Goal: Task Accomplishment & Management: Use online tool/utility

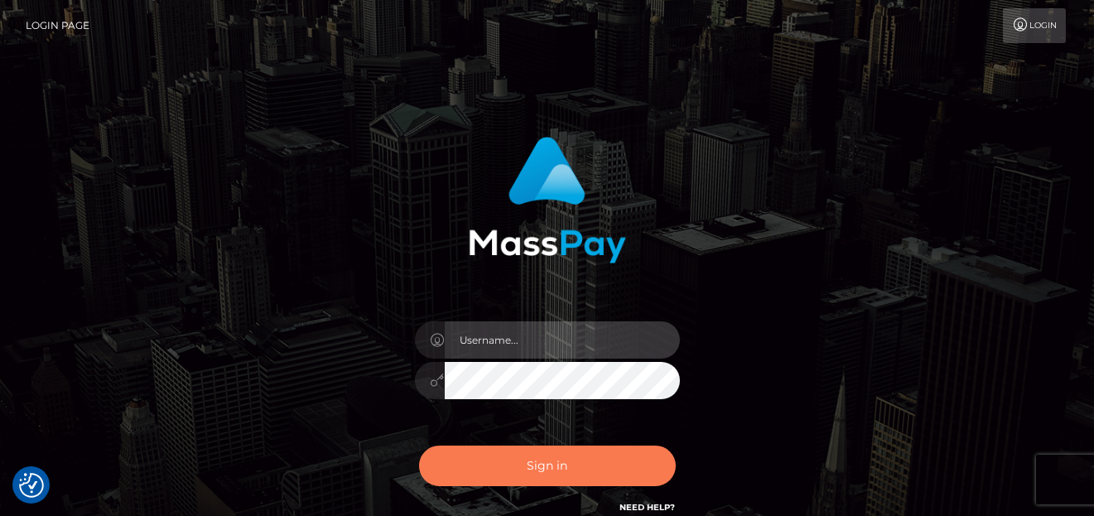
type input "denise"
click at [522, 450] on button "Sign in" at bounding box center [547, 465] width 257 height 41
type input "[PERSON_NAME]"
click at [465, 470] on button "Sign in" at bounding box center [547, 465] width 257 height 41
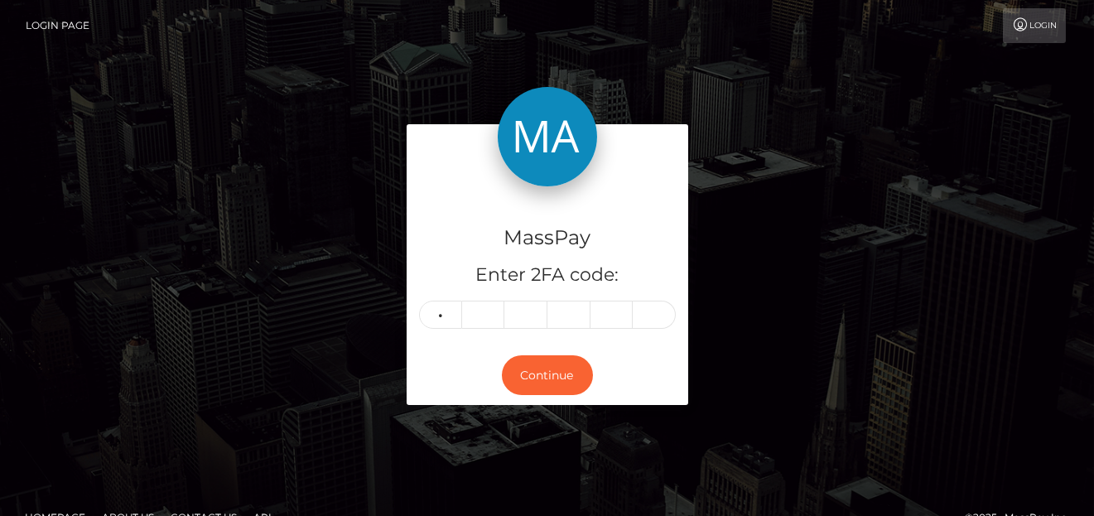
type input "5"
type input "2"
type input "3"
type input "0"
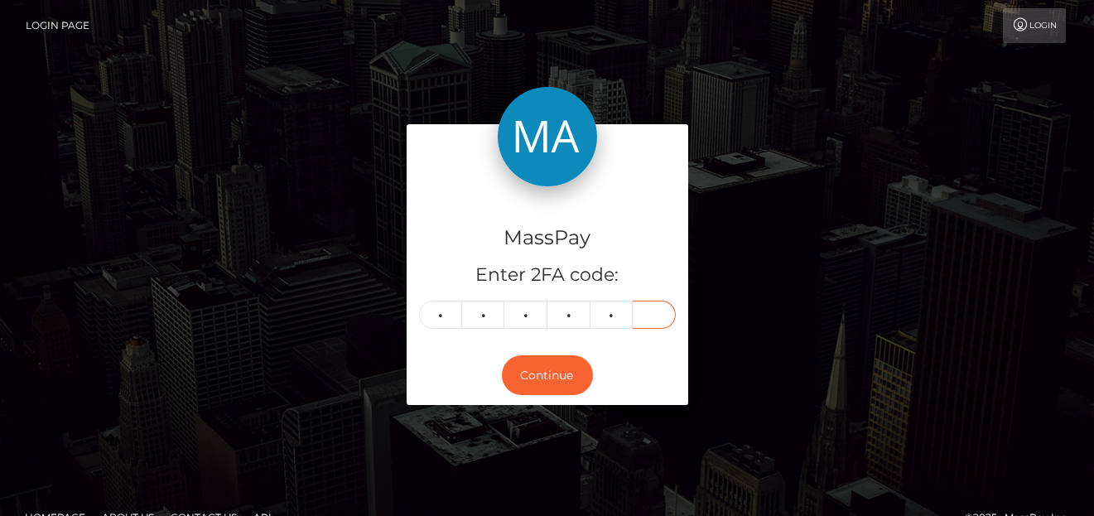
type input "6"
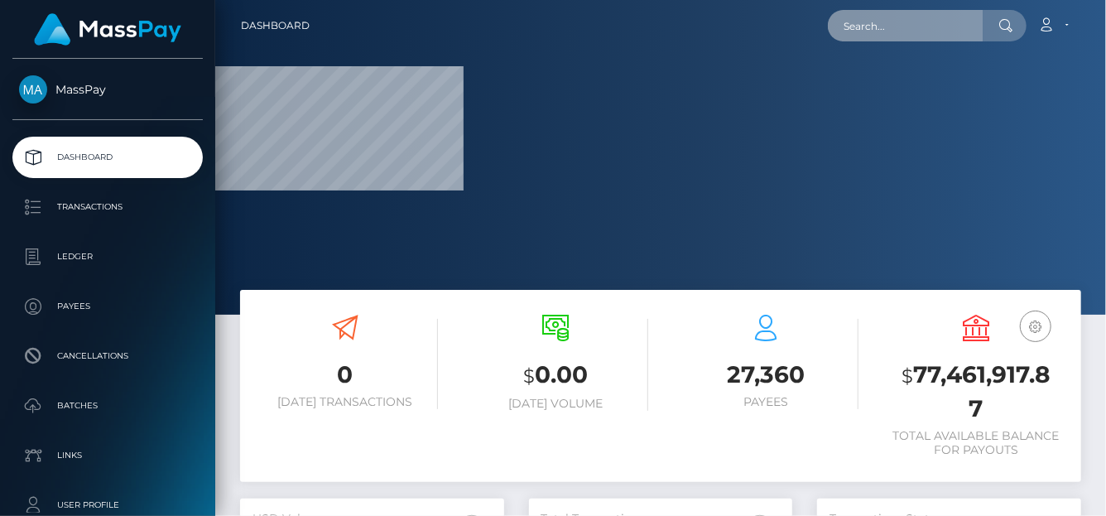
click at [868, 31] on input "text" at bounding box center [906, 25] width 156 height 31
paste input "320326002678968320"
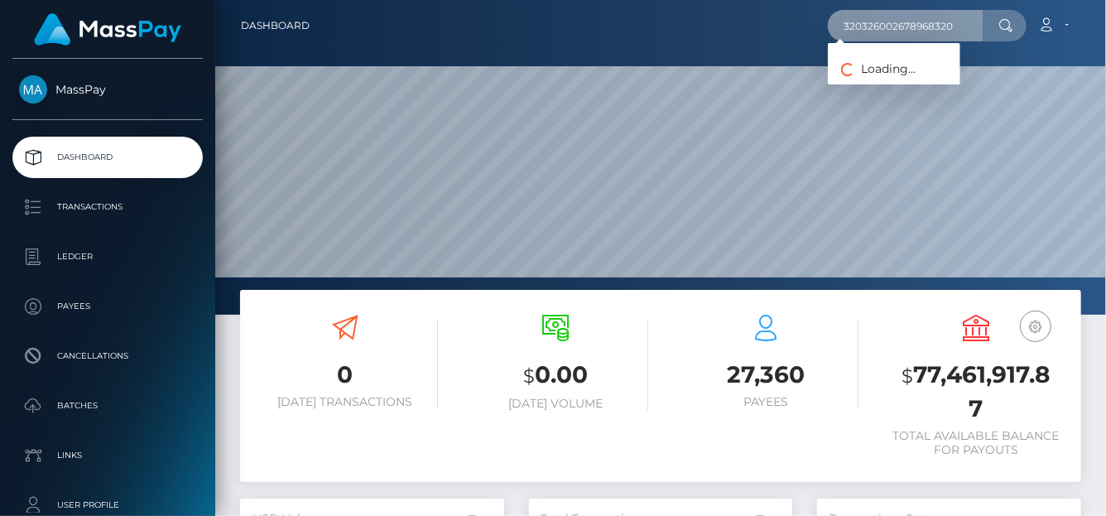
scroll to position [293, 264]
type input "320326002678968320"
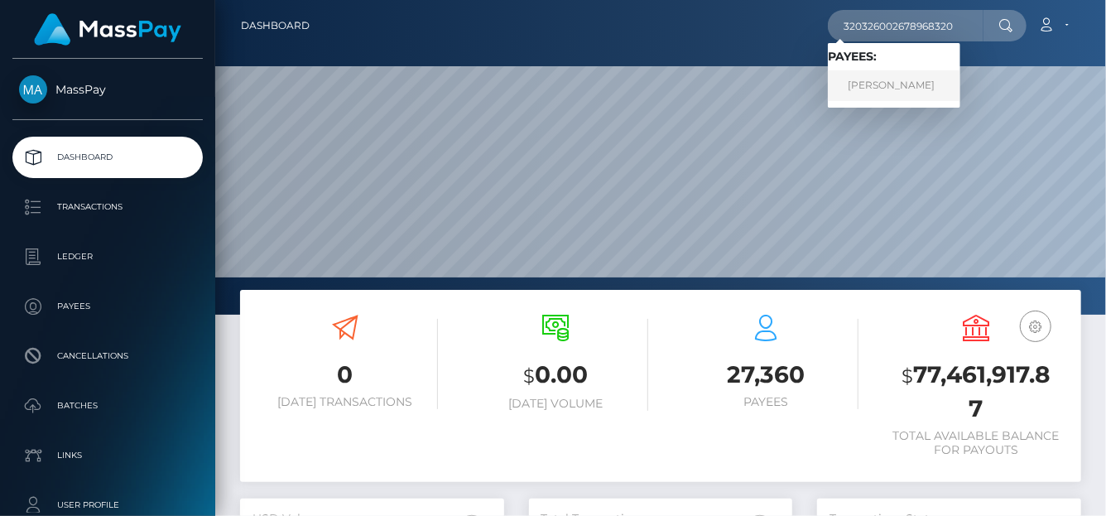
click at [879, 89] on link "Nadezhda Sergeevna Zhemirova" at bounding box center [894, 85] width 132 height 31
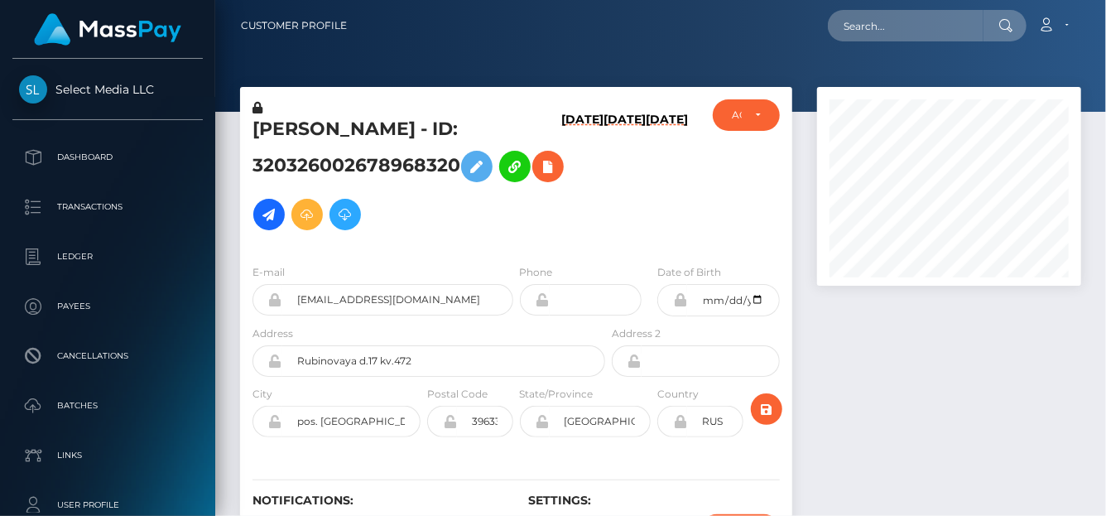
scroll to position [199, 264]
click at [538, 177] on icon at bounding box center [548, 166] width 20 height 21
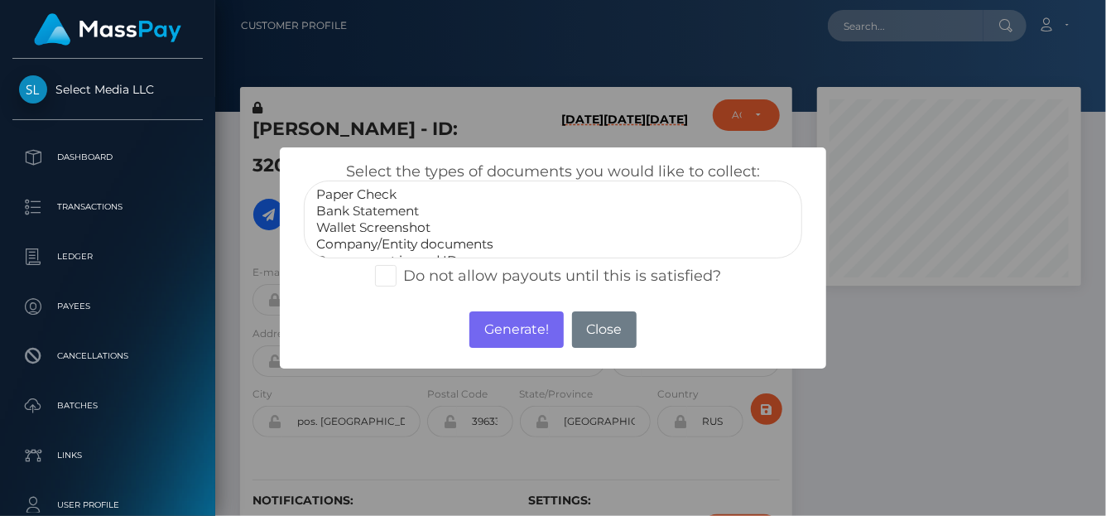
select select "Bank Statement"
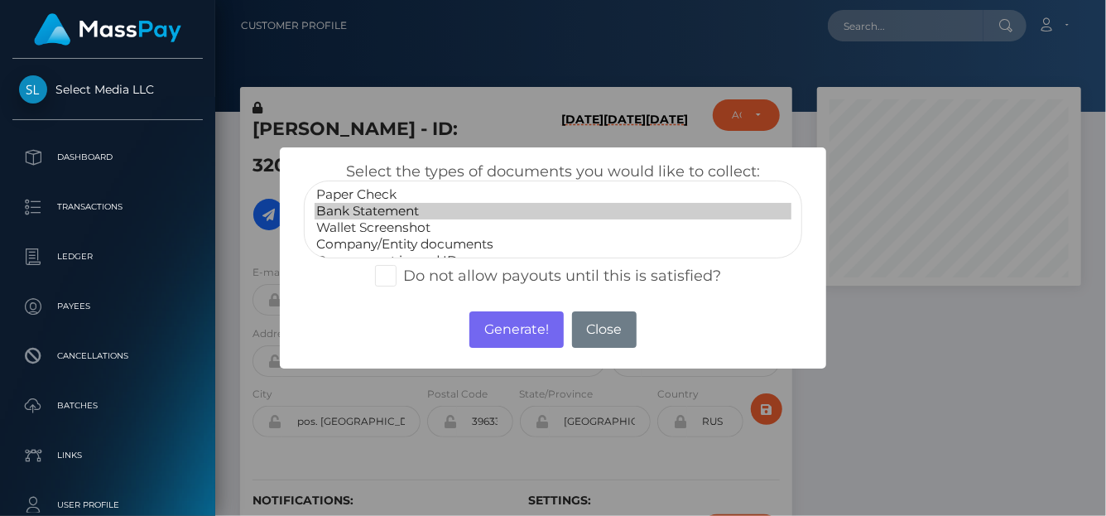
click at [397, 206] on option "Bank Statement" at bounding box center [553, 211] width 477 height 17
click at [503, 325] on button "Generate!" at bounding box center [516, 329] width 94 height 36
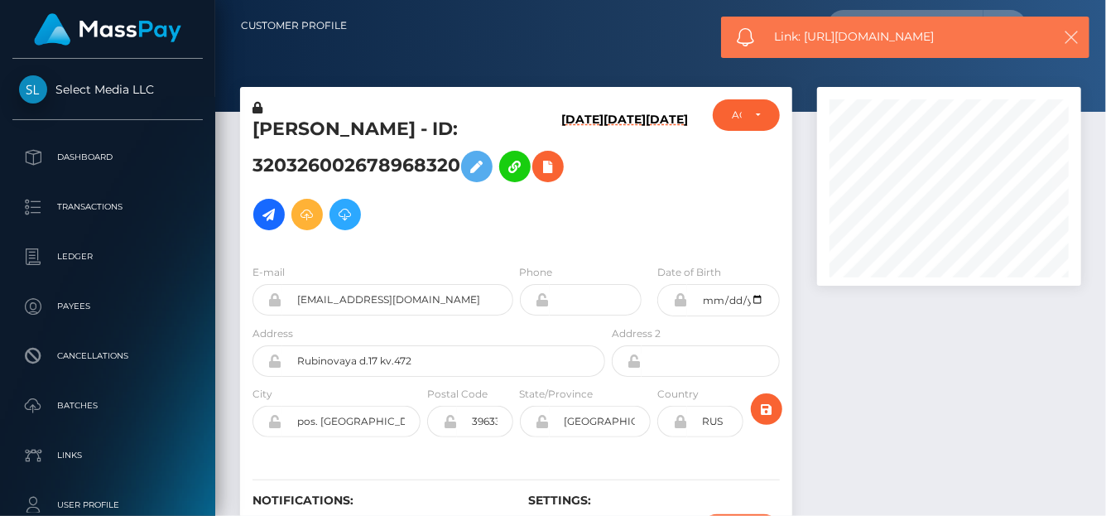
click at [1068, 41] on icon "button" at bounding box center [1071, 37] width 17 height 17
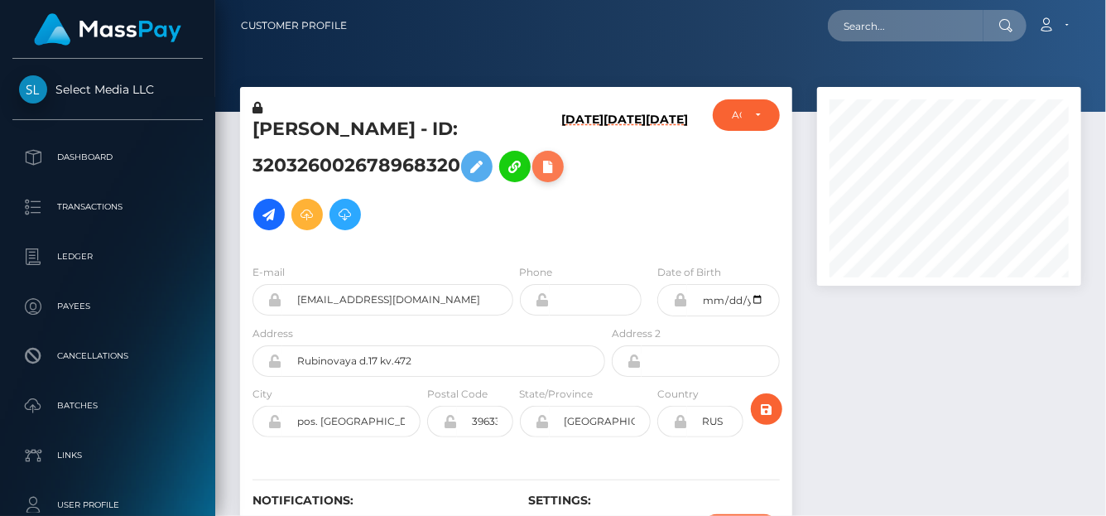
click at [538, 177] on icon at bounding box center [548, 166] width 20 height 21
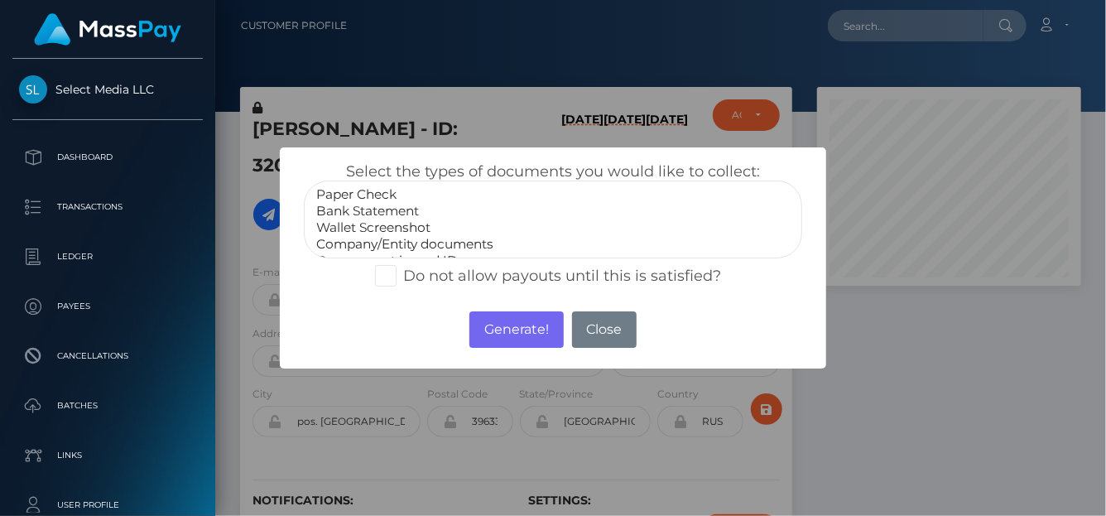
scroll to position [32, 0]
select select "Government issued ID"
click at [359, 231] on option "Government issued ID" at bounding box center [553, 228] width 477 height 17
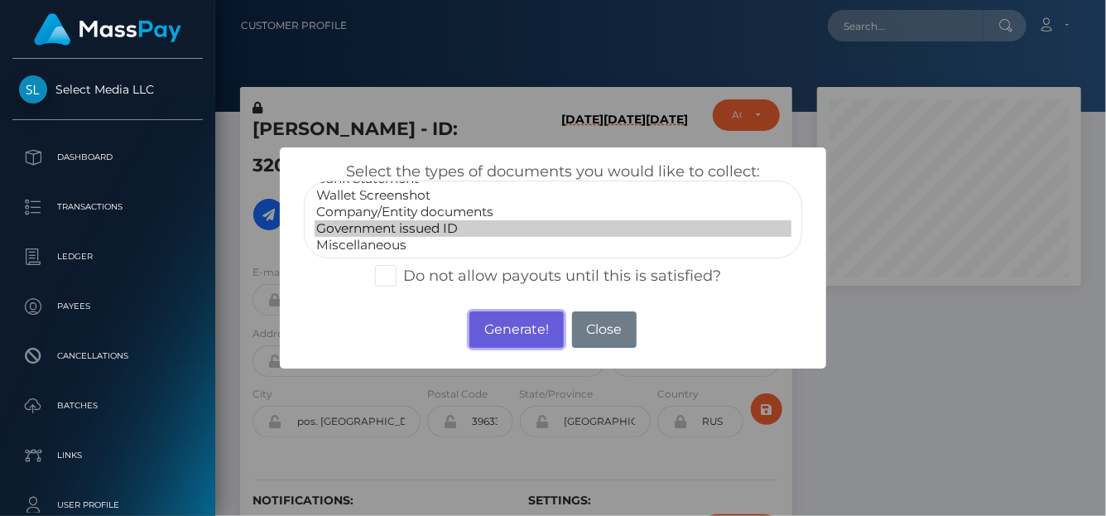
click at [508, 330] on button "Generate!" at bounding box center [516, 329] width 94 height 36
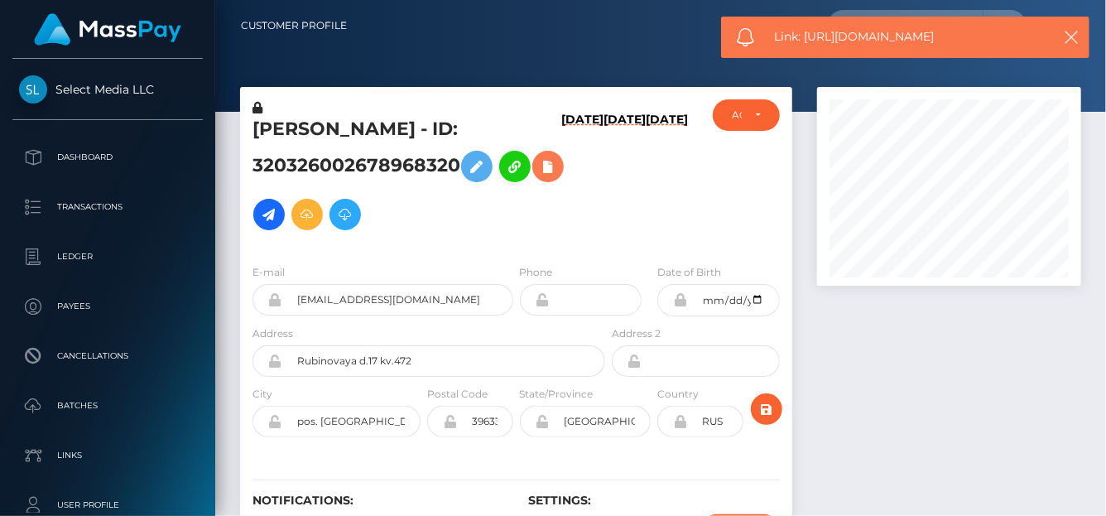
drag, startPoint x: 876, startPoint y: 38, endPoint x: 817, endPoint y: 43, distance: 59.0
click at [810, 42] on body "Select Media LLC Dashboard Transactions Ledger Payees Cancellations" at bounding box center [553, 258] width 1106 height 516
drag, startPoint x: 817, startPoint y: 43, endPoint x: 975, endPoint y: 51, distance: 157.5
click at [975, 51] on div "Link: https://l.maspay.io/Eg4xU" at bounding box center [905, 37] width 368 height 41
copy span "https://l.maspay.io/Eg4xU"
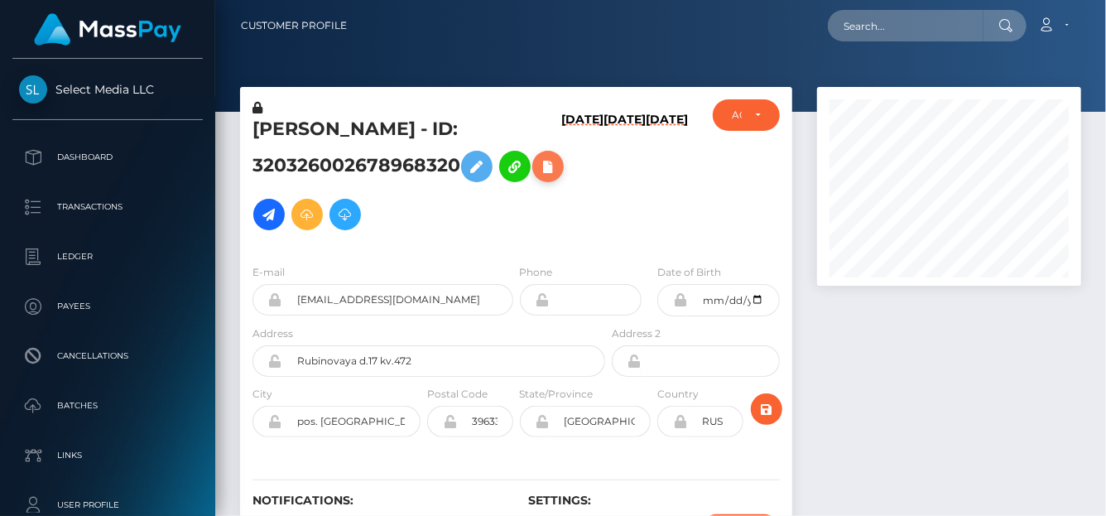
click at [538, 177] on icon at bounding box center [548, 166] width 20 height 21
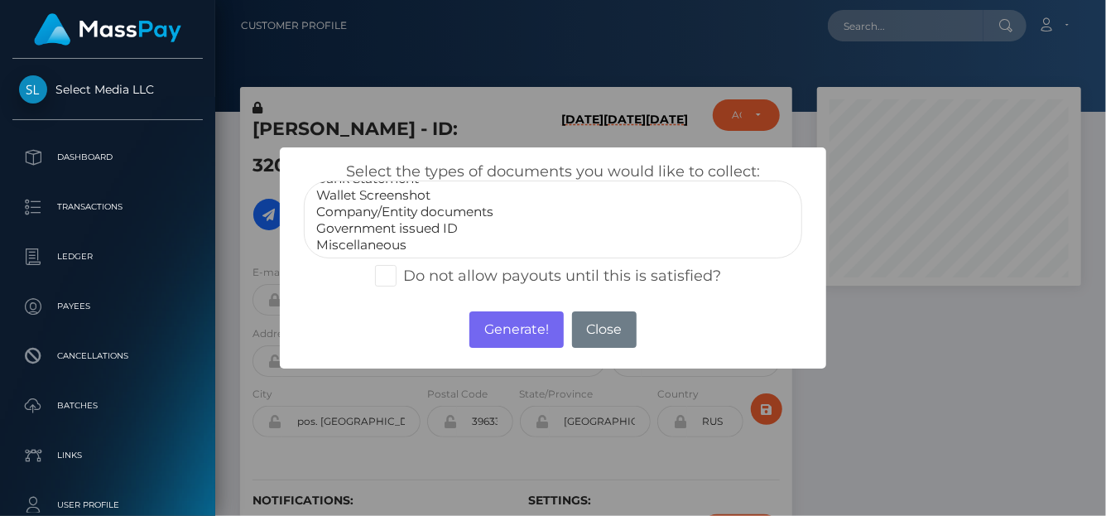
select select "Miscellaneous"
click at [406, 243] on option "Miscellaneous" at bounding box center [553, 245] width 477 height 17
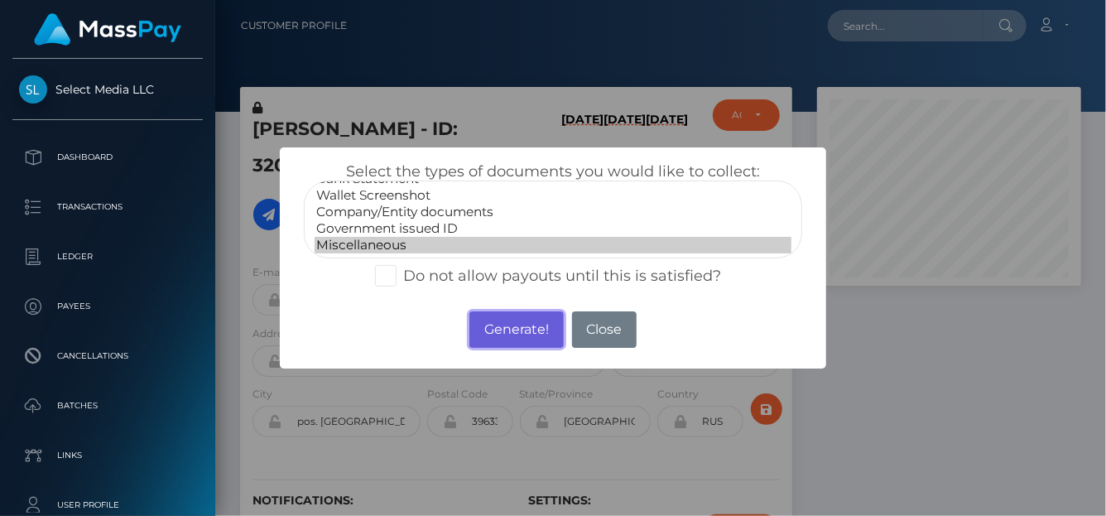
click at [498, 326] on button "Generate!" at bounding box center [516, 329] width 94 height 36
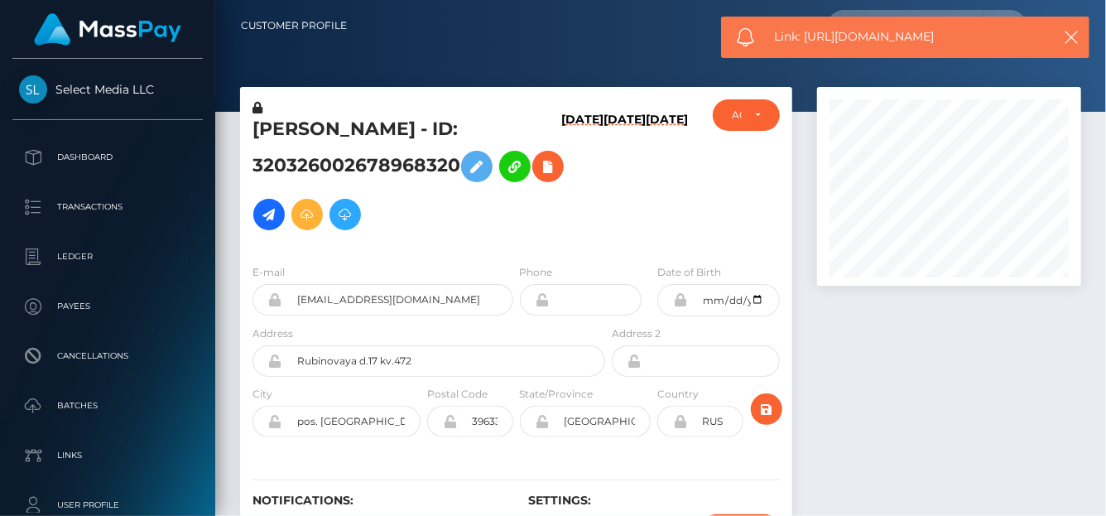
drag, startPoint x: 786, startPoint y: 38, endPoint x: 817, endPoint y: 40, distance: 31.5
click at [788, 38] on span "Link: https://l.maspay.io/ng4cq" at bounding box center [908, 36] width 266 height 17
click at [817, 41] on span "Link: https://l.maspay.io/ng4cq" at bounding box center [908, 36] width 266 height 17
drag, startPoint x: 809, startPoint y: 40, endPoint x: 977, endPoint y: 31, distance: 168.3
click at [977, 31] on span "Link: https://l.maspay.io/ng4cq" at bounding box center [908, 36] width 266 height 17
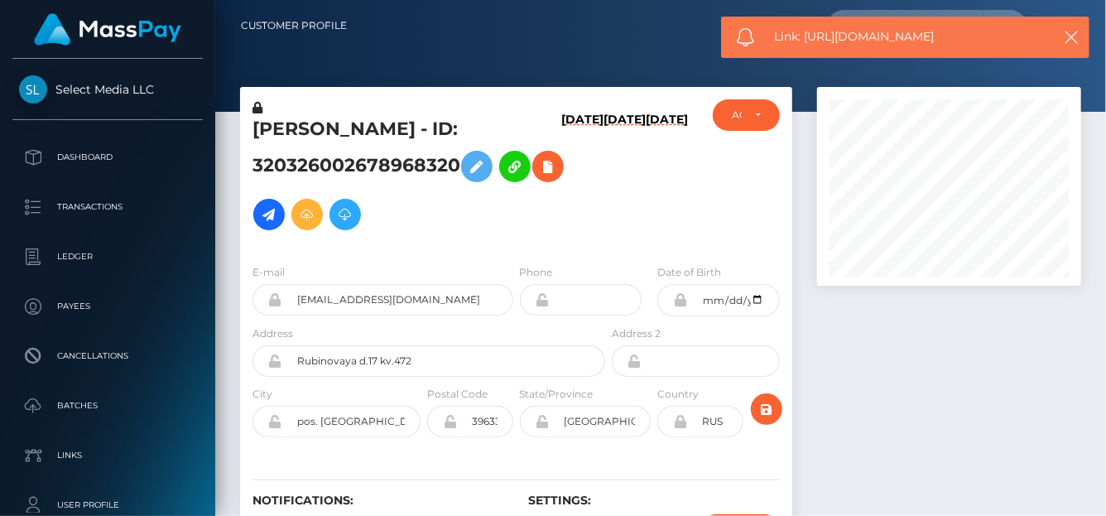
click at [964, 32] on span "Link: https://l.maspay.io/ng4cq" at bounding box center [908, 36] width 266 height 17
copy span "https://l.maspay.io/ng4cq"
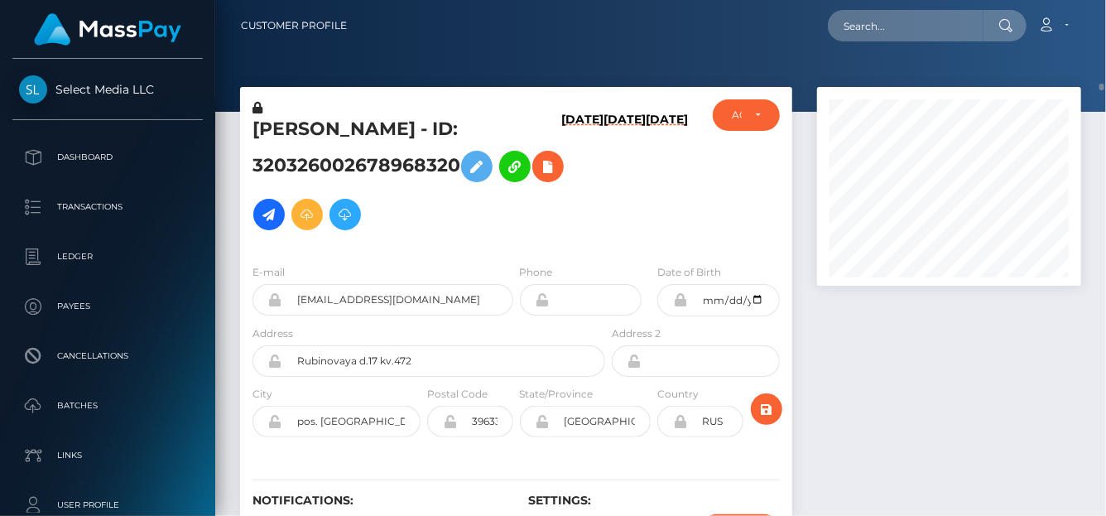
scroll to position [83, 0]
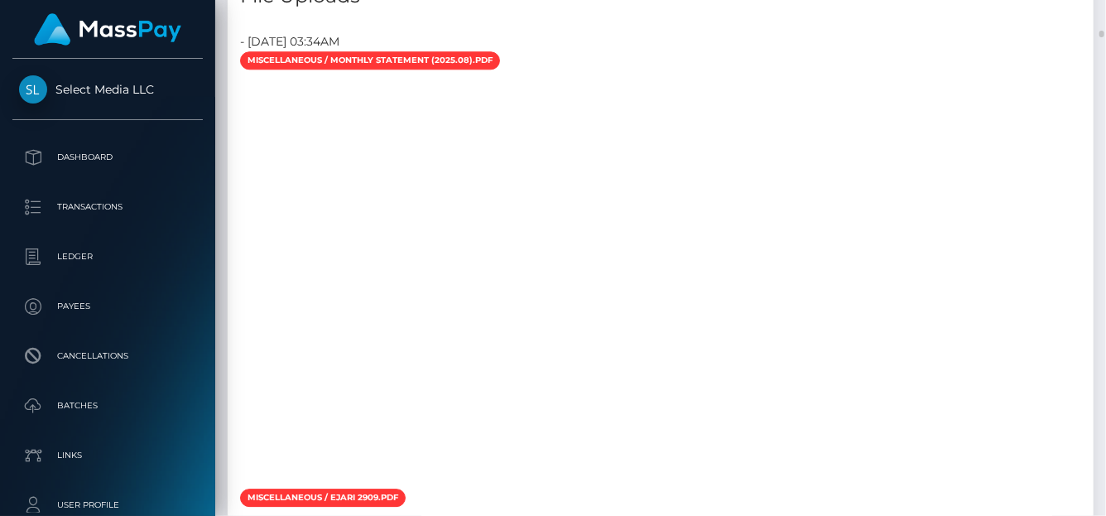
scroll to position [1822, 0]
